Goal: Obtain resource: Download file/media

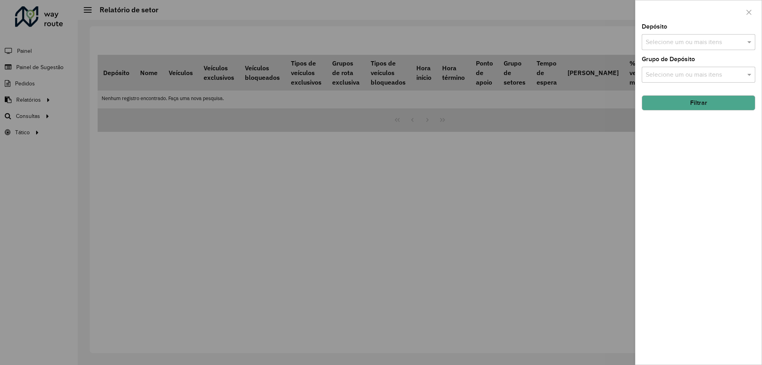
click at [177, 223] on div at bounding box center [381, 182] width 762 height 365
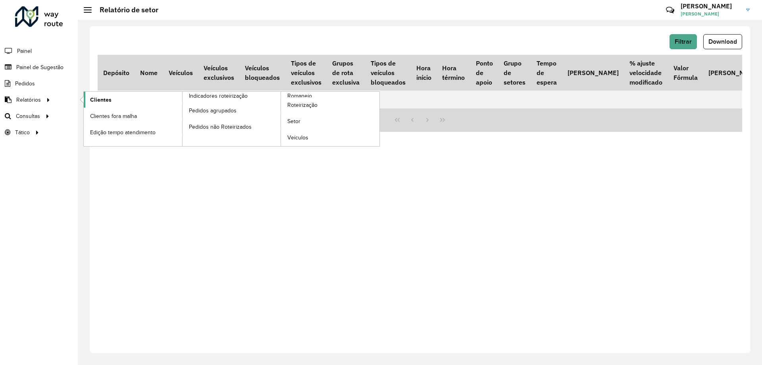
click at [115, 103] on link "Clientes" at bounding box center [133, 100] width 98 height 16
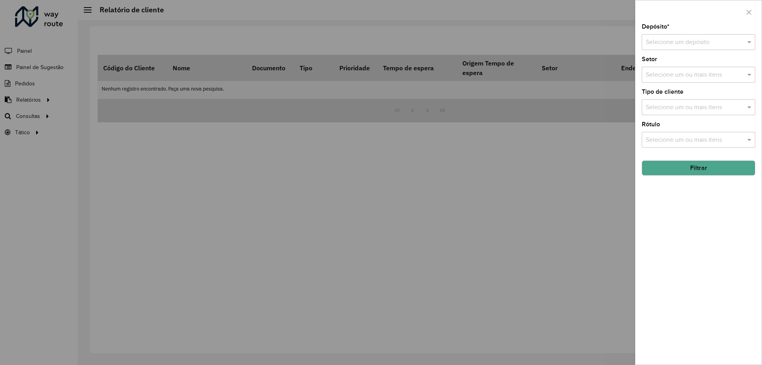
click at [734, 47] on div "Selecione um depósito" at bounding box center [698, 42] width 113 height 16
click at [705, 65] on div "CDD [GEOGRAPHIC_DATA]" at bounding box center [698, 64] width 113 height 13
click at [729, 171] on button "Filtrar" at bounding box center [698, 167] width 113 height 15
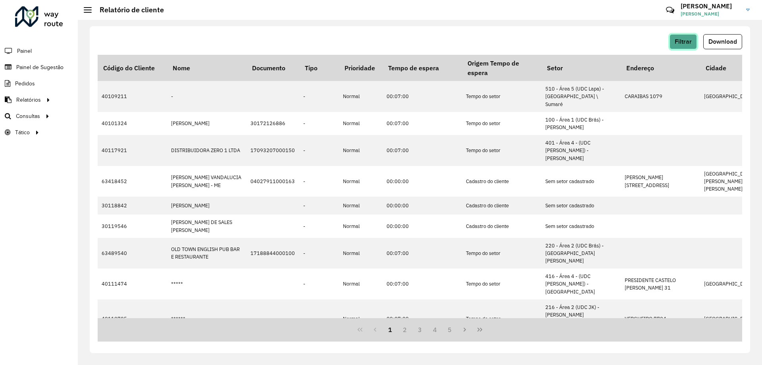
click at [677, 45] on button "Filtrar" at bounding box center [682, 41] width 27 height 15
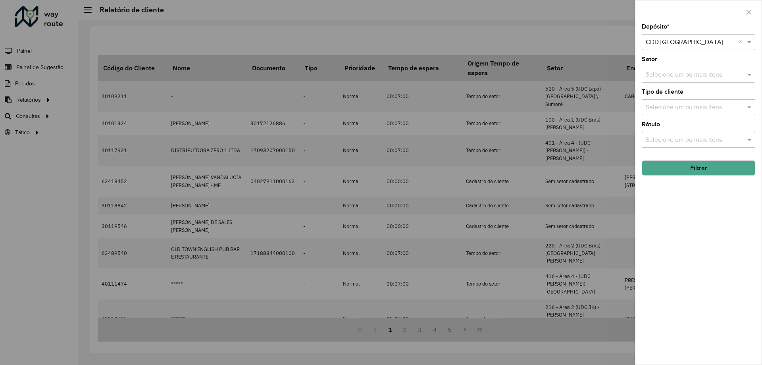
click at [388, 35] on div at bounding box center [381, 182] width 762 height 365
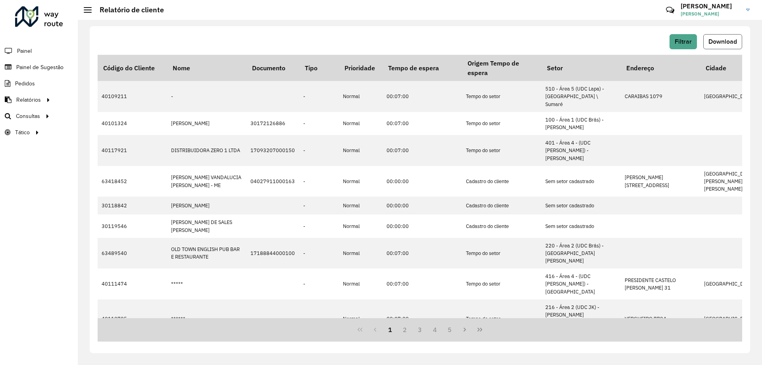
click at [703, 40] on button "Download" at bounding box center [722, 41] width 39 height 15
click at [526, 40] on div "Filtrar Download" at bounding box center [420, 41] width 644 height 15
